Goal: Information Seeking & Learning: Understand process/instructions

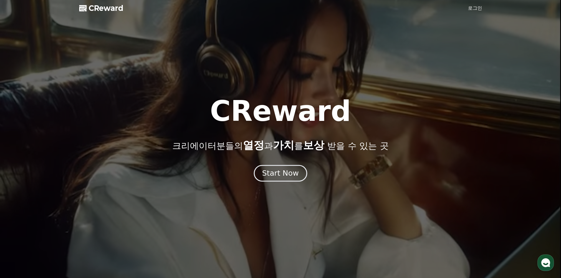
click at [290, 177] on div "Start Now" at bounding box center [280, 173] width 36 height 10
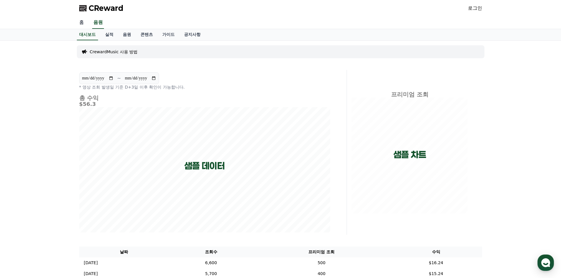
click at [79, 24] on link "홈" at bounding box center [81, 22] width 14 height 12
click at [172, 35] on link "가이드" at bounding box center [168, 34] width 22 height 11
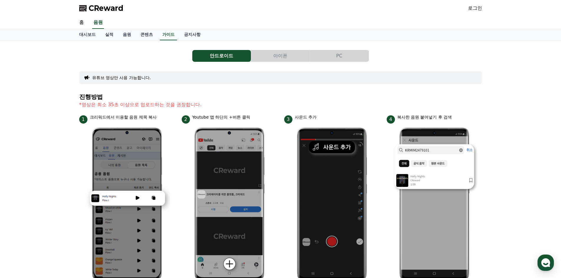
click at [162, 108] on p "*영상은 최소 35초 이상으로 업로드하는 것을 권장합니다." at bounding box center [280, 104] width 403 height 7
click at [161, 106] on p "*영상은 최소 35초 이상으로 업로드하는 것을 권장합니다." at bounding box center [280, 104] width 403 height 7
click at [220, 103] on p "*영상은 최소 35초 이상으로 업로드하는 것을 권장합니다." at bounding box center [280, 104] width 403 height 7
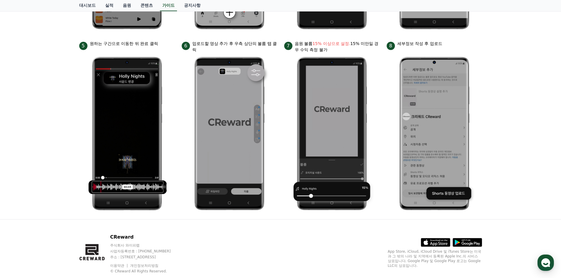
scroll to position [266, 0]
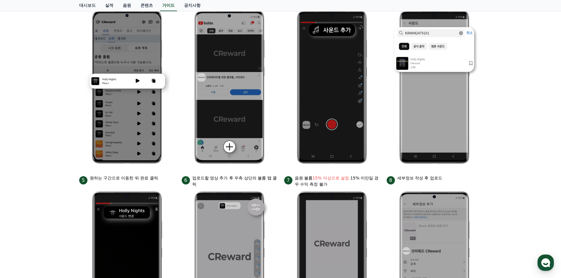
scroll to position [0, 0]
